Goal: Task Accomplishment & Management: Manage account settings

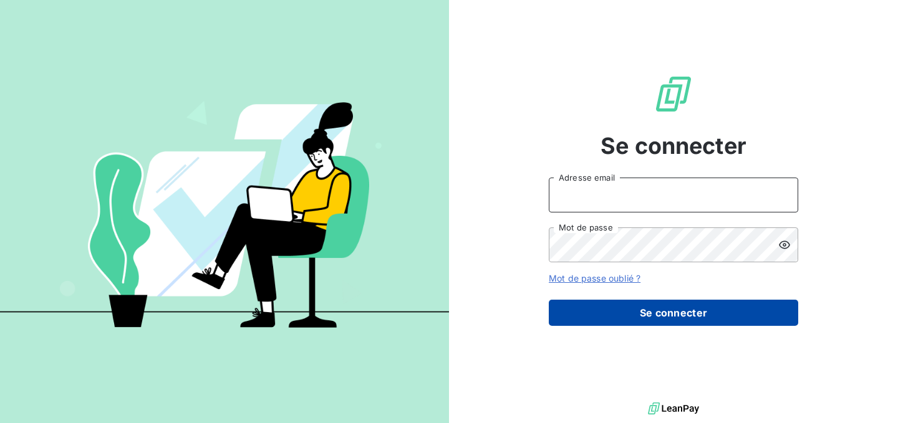
type input "audrey.araminthe@junto.fr"
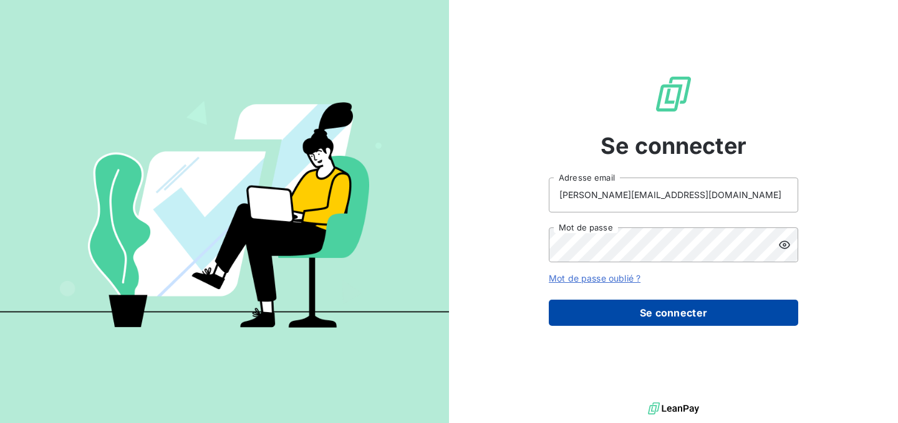
click at [678, 313] on button "Se connecter" at bounding box center [673, 313] width 249 height 26
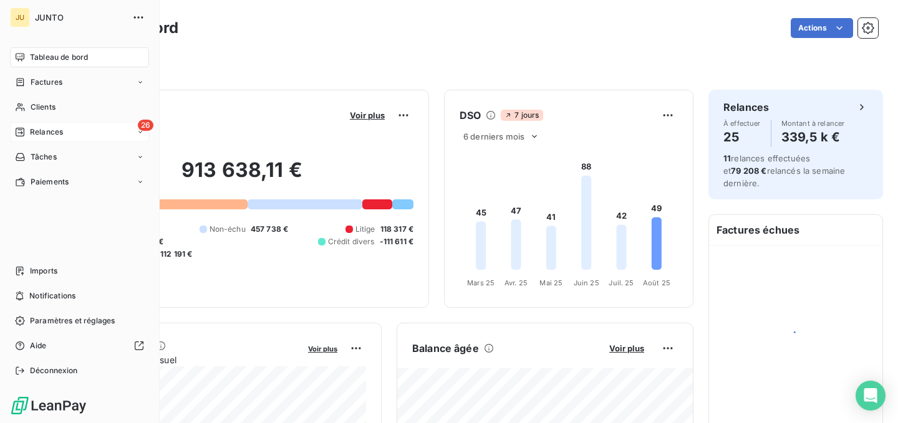
click at [18, 130] on icon at bounding box center [20, 132] width 10 height 10
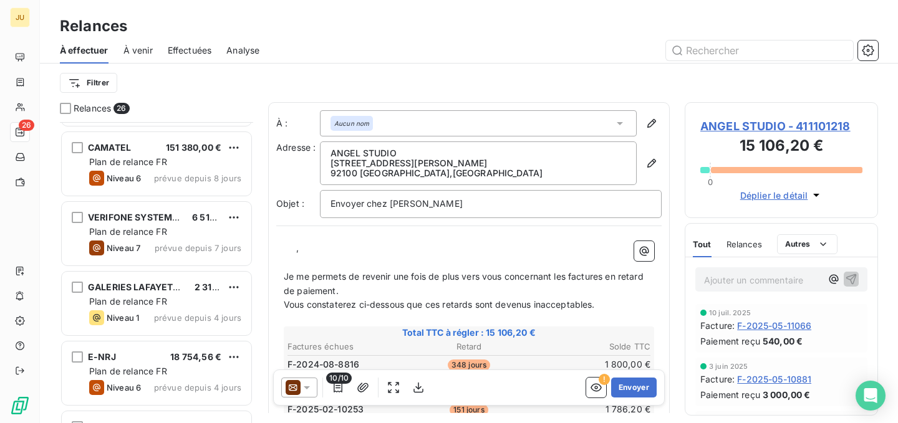
scroll to position [1515, 0]
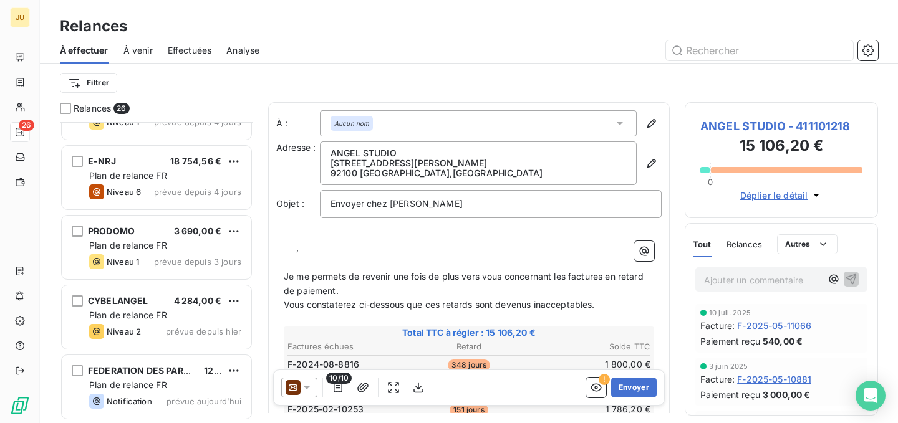
click at [84, 46] on span "À effectuer" at bounding box center [84, 50] width 49 height 12
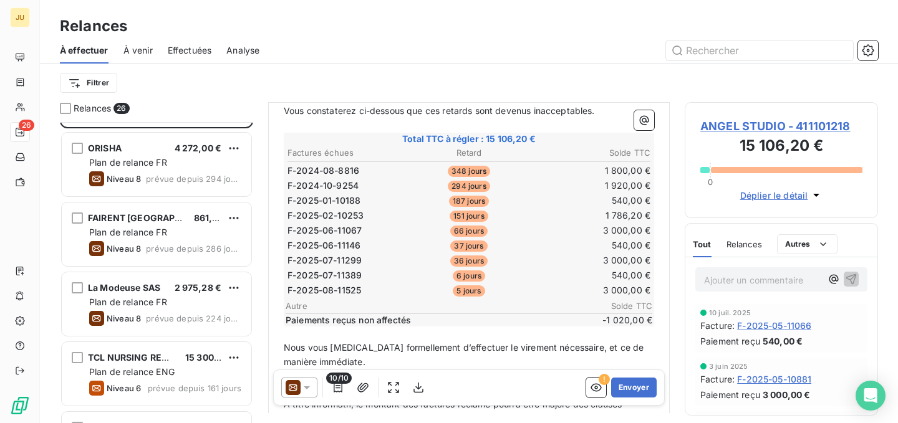
scroll to position [0, 0]
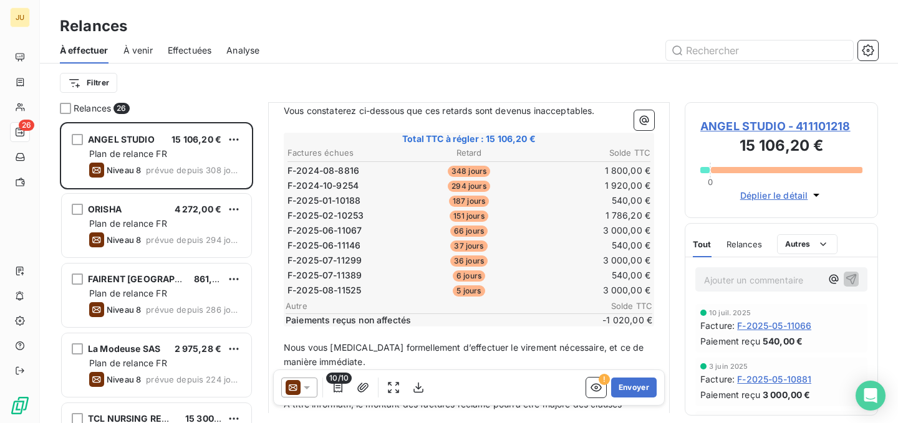
click at [329, 54] on div at bounding box center [575, 51] width 603 height 20
